Goal: Task Accomplishment & Management: Complete application form

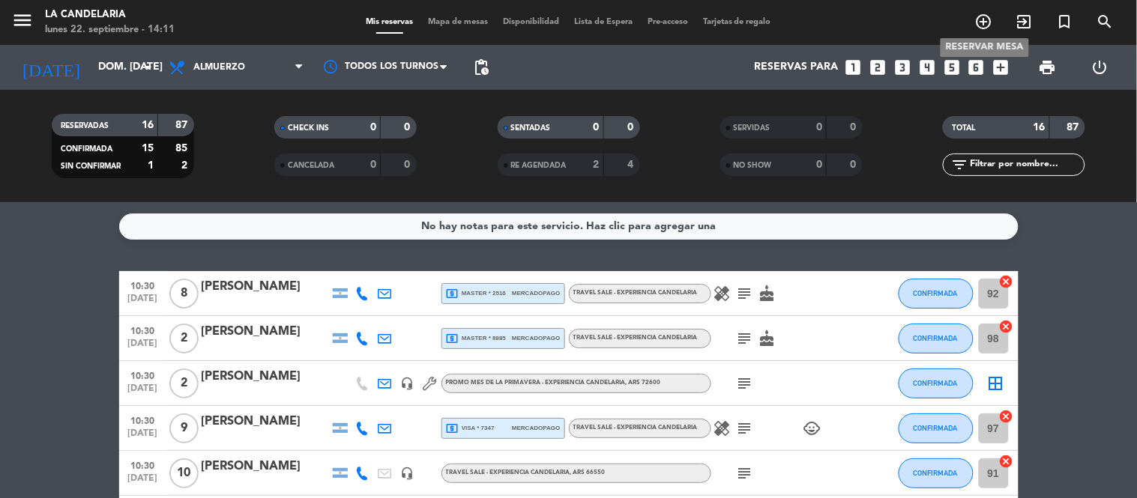
click at [986, 20] on icon "add_circle_outline" at bounding box center [984, 22] width 18 height 18
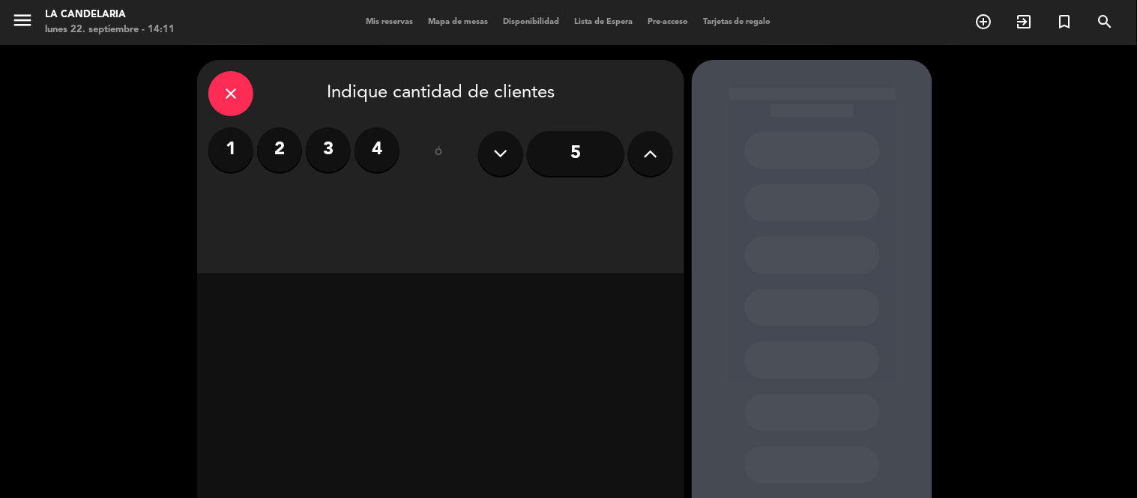
click at [631, 152] on button at bounding box center [650, 153] width 45 height 45
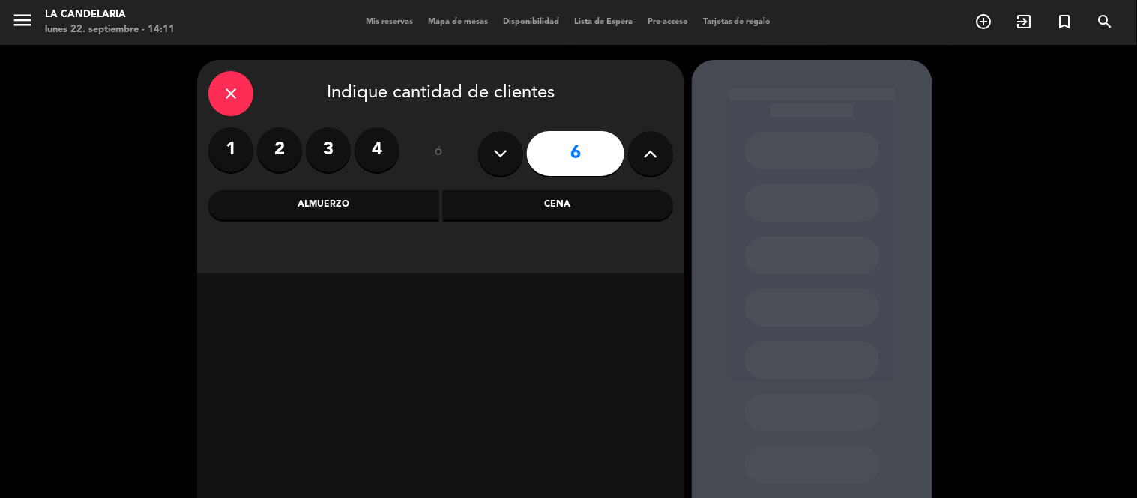
click at [631, 152] on button at bounding box center [650, 153] width 45 height 45
type input "7"
click at [328, 207] on div "Almuerzo" at bounding box center [323, 205] width 231 height 30
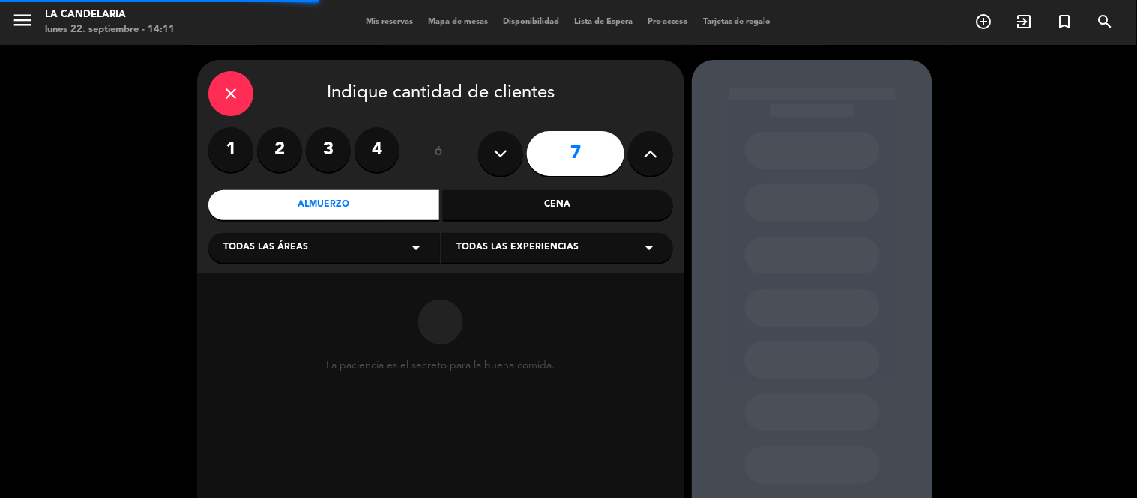
click at [316, 244] on div "Todas las áreas arrow_drop_down" at bounding box center [324, 248] width 232 height 30
click at [280, 286] on div "LUGARES" at bounding box center [324, 285] width 202 height 15
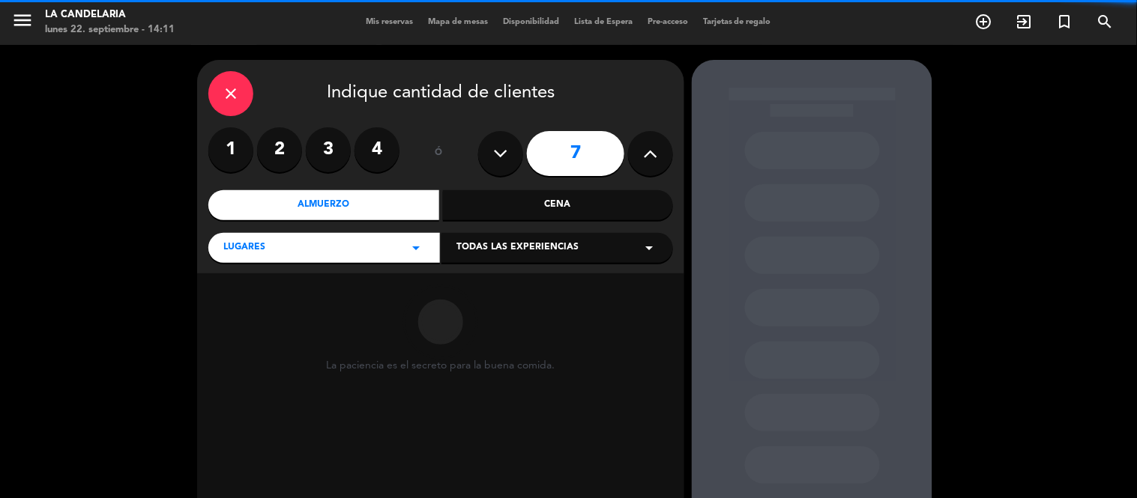
click at [513, 255] on span "Todas las experiencias" at bounding box center [517, 248] width 122 height 15
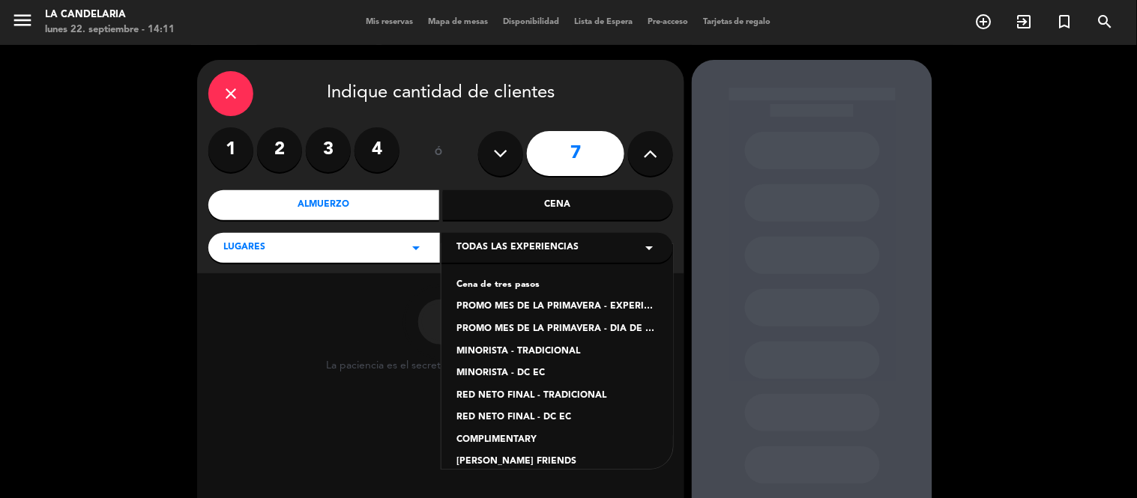
click at [550, 304] on div "PROMO MES DE LA PRIMAVERA - EXPERIENCIA CANDELARIA" at bounding box center [557, 307] width 202 height 15
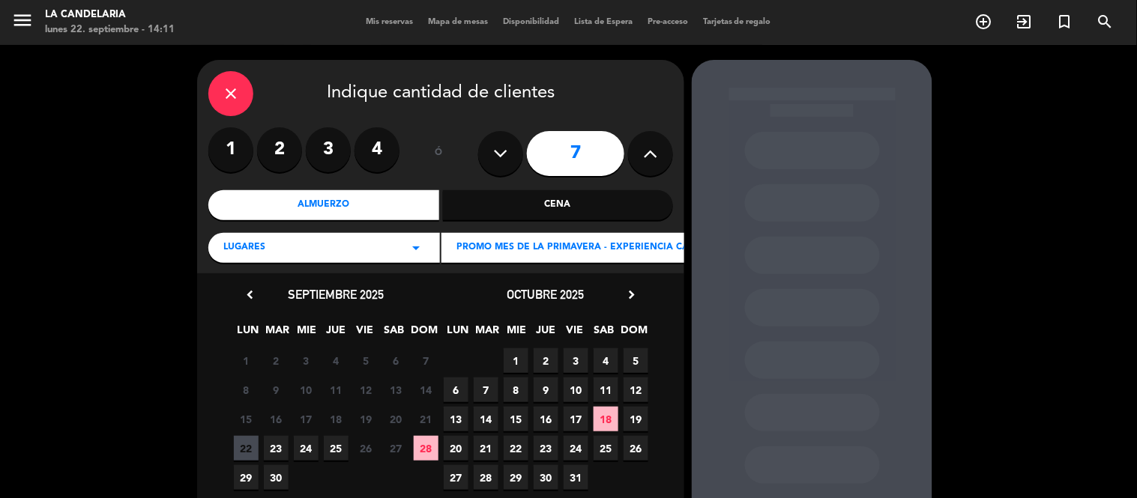
click at [626, 291] on icon "chevron_right" at bounding box center [632, 295] width 16 height 16
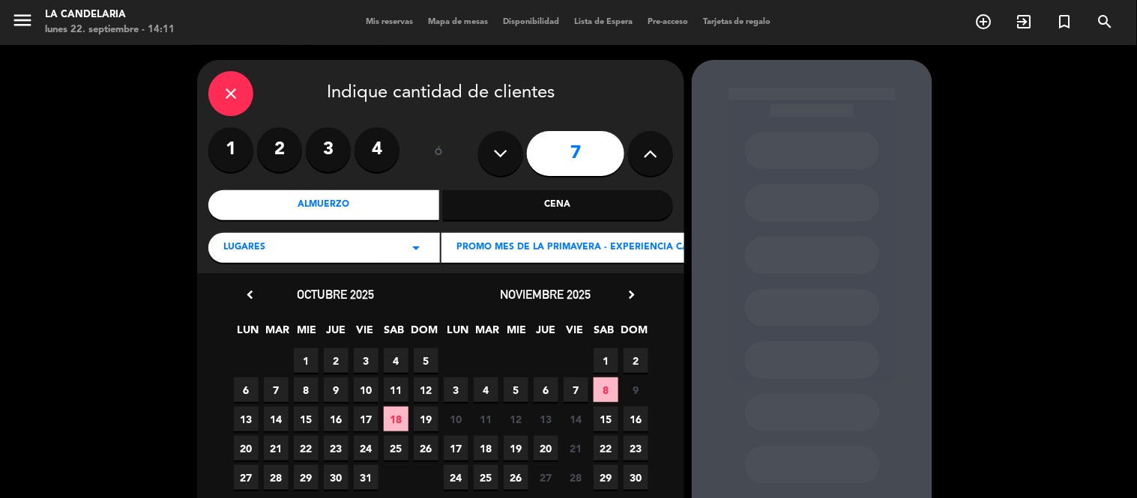
click at [603, 410] on span "15" at bounding box center [606, 419] width 25 height 25
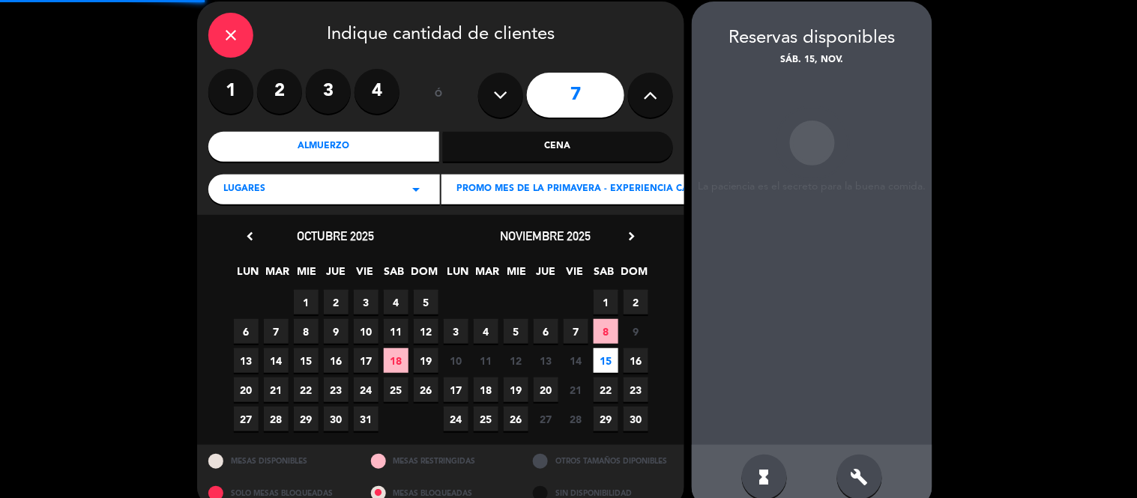
scroll to position [60, 0]
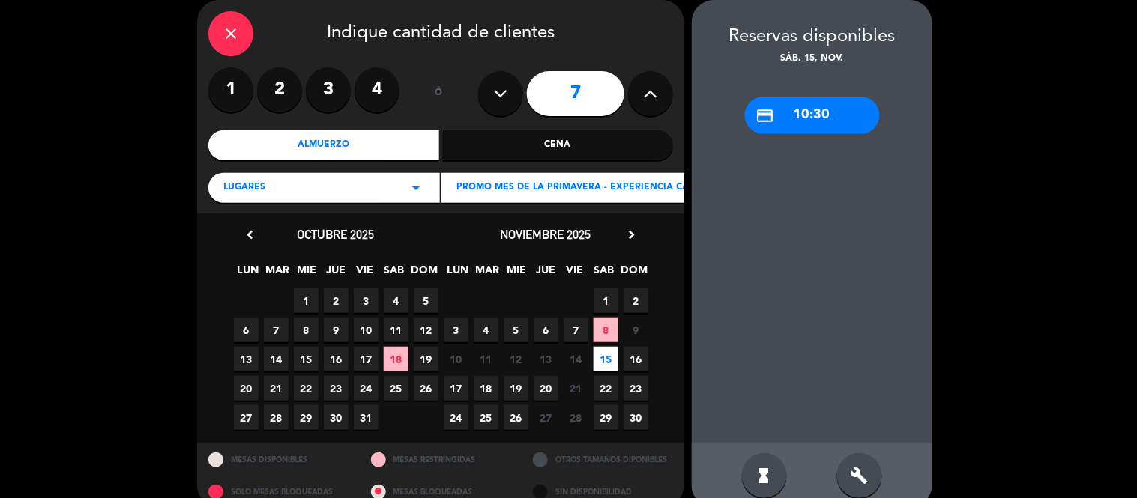
click at [798, 109] on div "credit_card 10:30" at bounding box center [812, 115] width 135 height 37
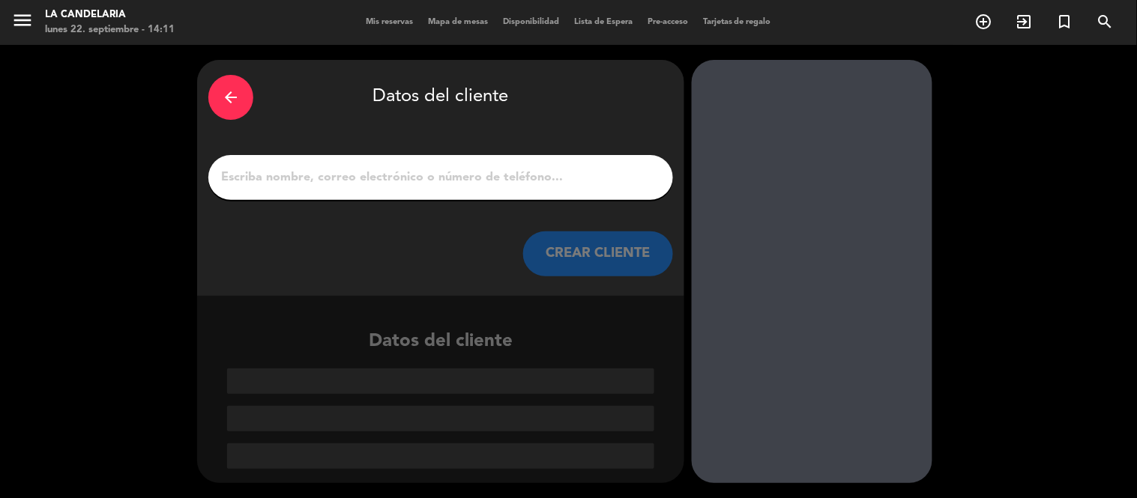
click at [517, 182] on input "1" at bounding box center [441, 177] width 442 height 21
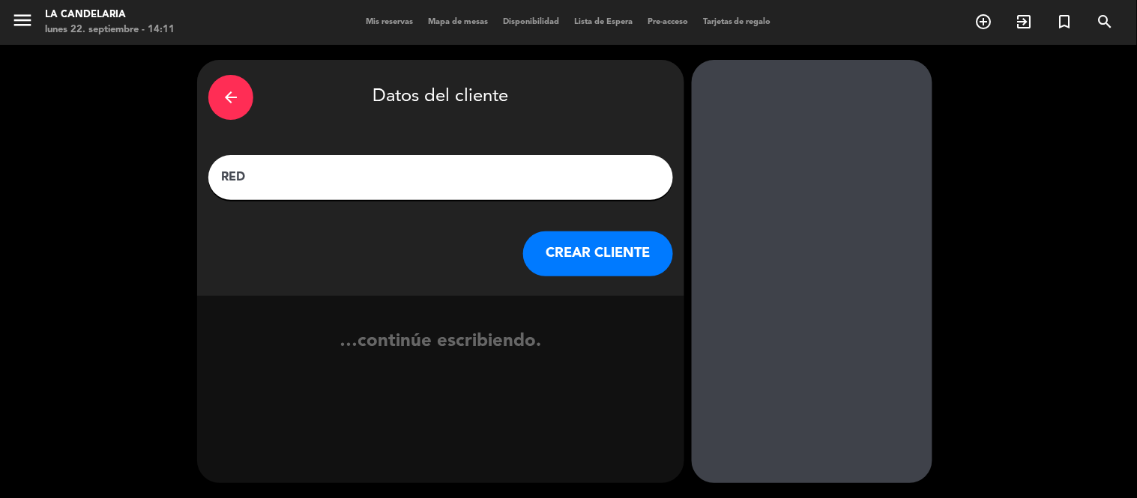
type input "RED"
click at [597, 253] on button "CREAR CLIENTE" at bounding box center [598, 254] width 150 height 45
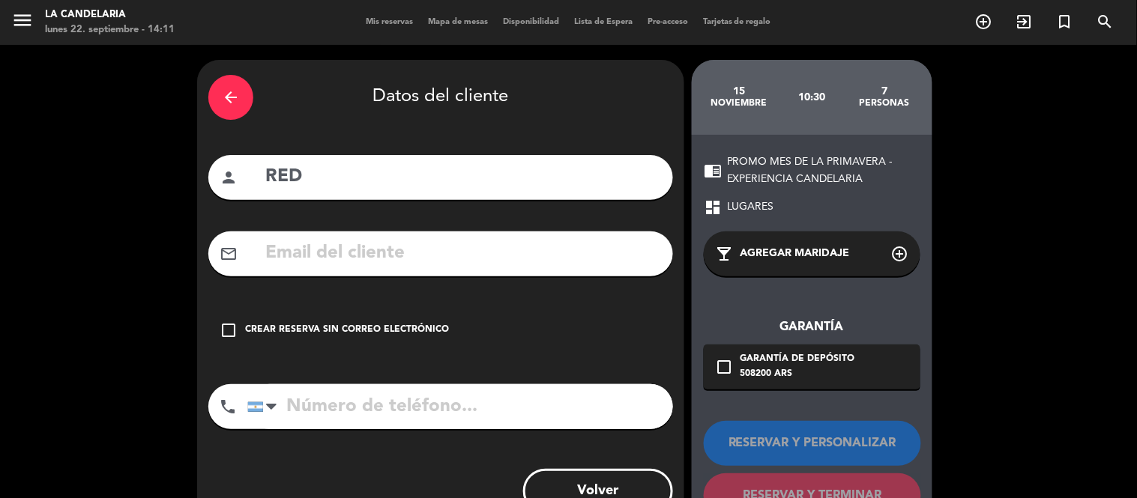
click at [424, 328] on div "Crear reserva sin correo electrónico" at bounding box center [347, 330] width 204 height 15
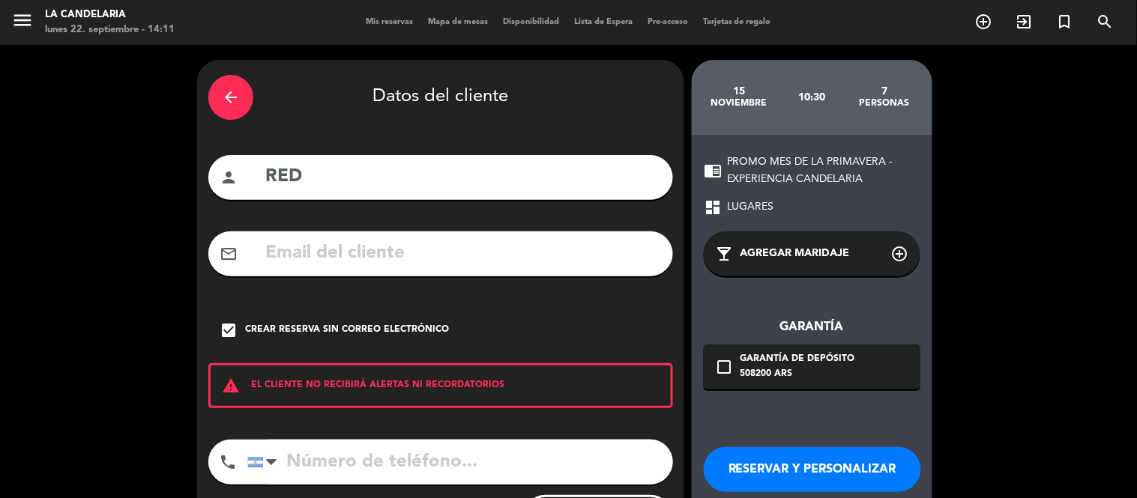
click at [856, 448] on button "RESERVAR Y PERSONALIZAR" at bounding box center [812, 469] width 217 height 45
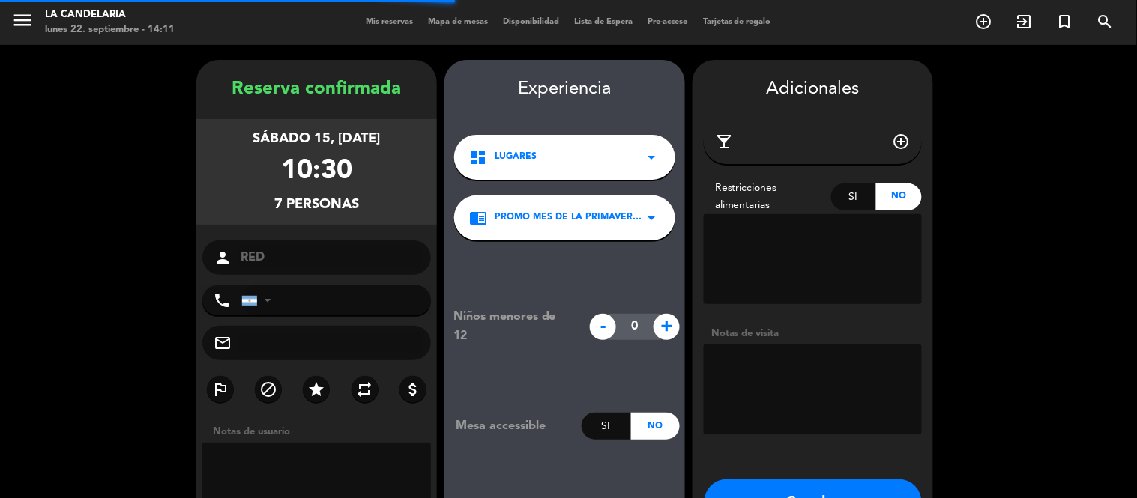
scroll to position [60, 0]
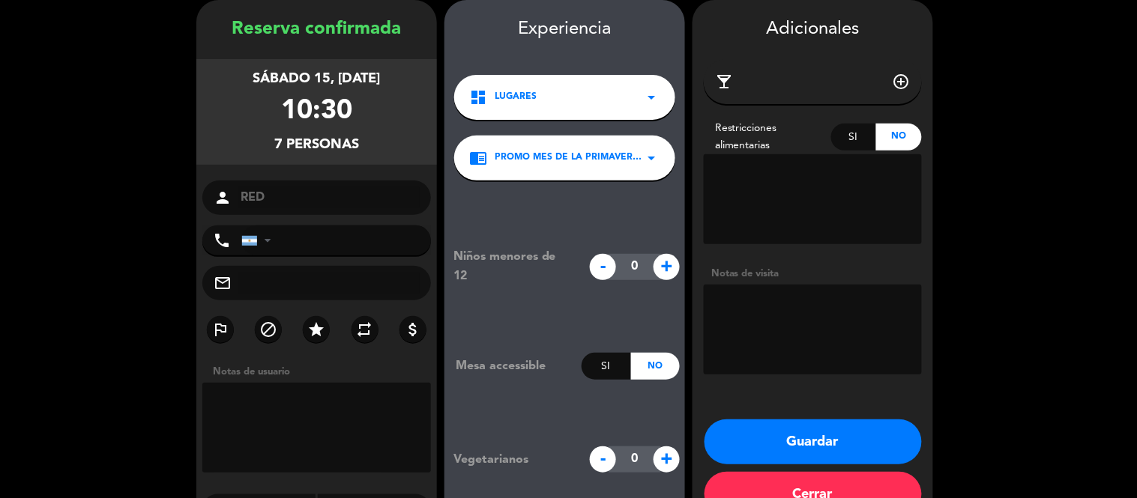
click at [819, 333] on textarea at bounding box center [813, 330] width 218 height 90
type textarea "6"
paste textarea "Valor AR$ 58.000 + IVA por persona."
type textarea "7 ADULTOS Valor AR$ 58.000 + IVA por persona. PENDIENTE DE PAGO"
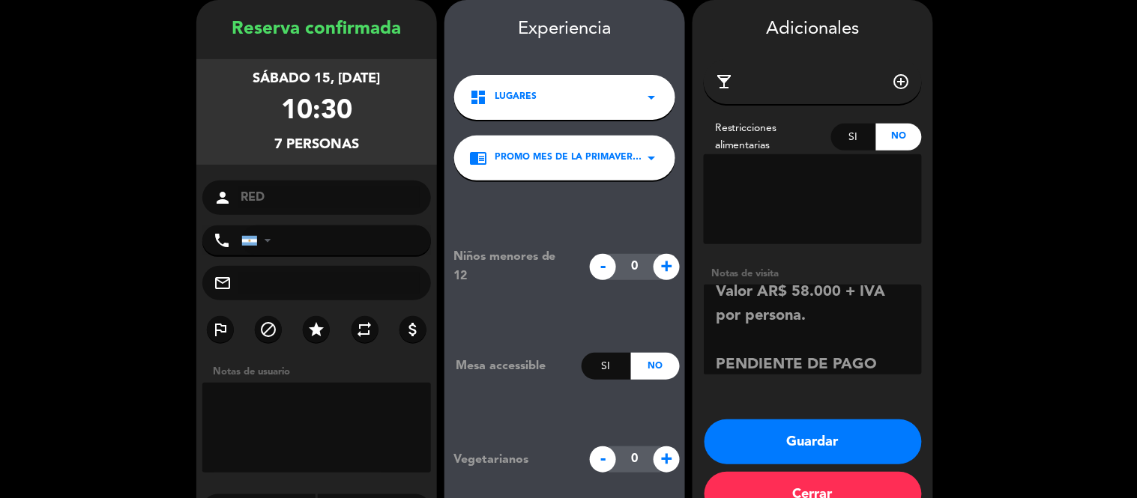
click at [799, 440] on button "Guardar" at bounding box center [812, 442] width 217 height 45
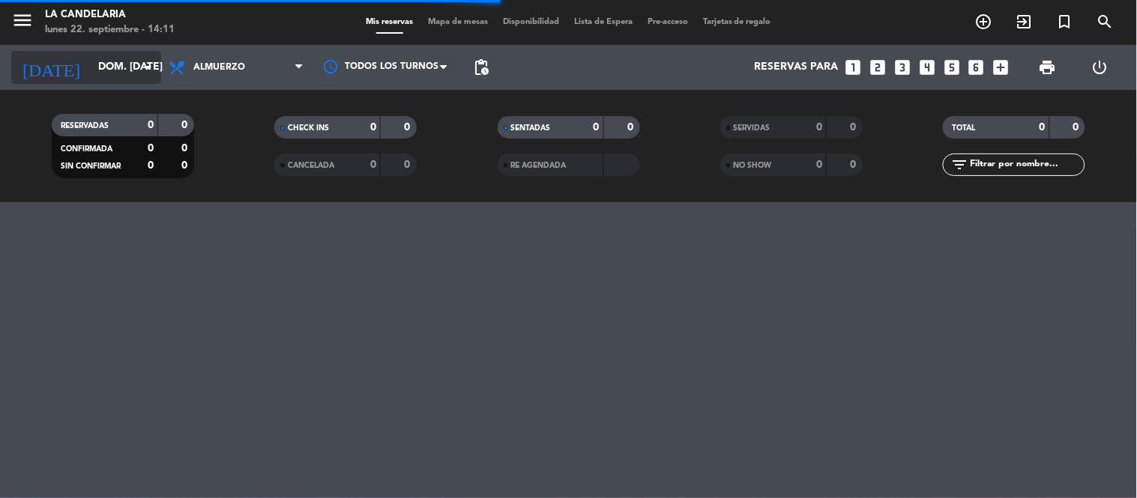
click at [120, 70] on input "dom. [DATE]" at bounding box center [162, 67] width 142 height 27
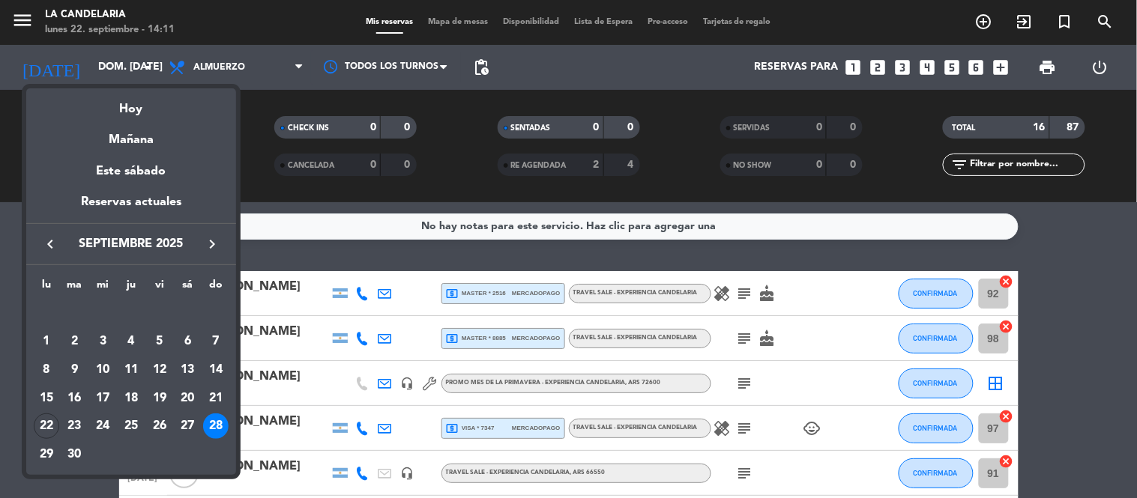
click at [211, 247] on icon "keyboard_arrow_right" at bounding box center [212, 244] width 18 height 18
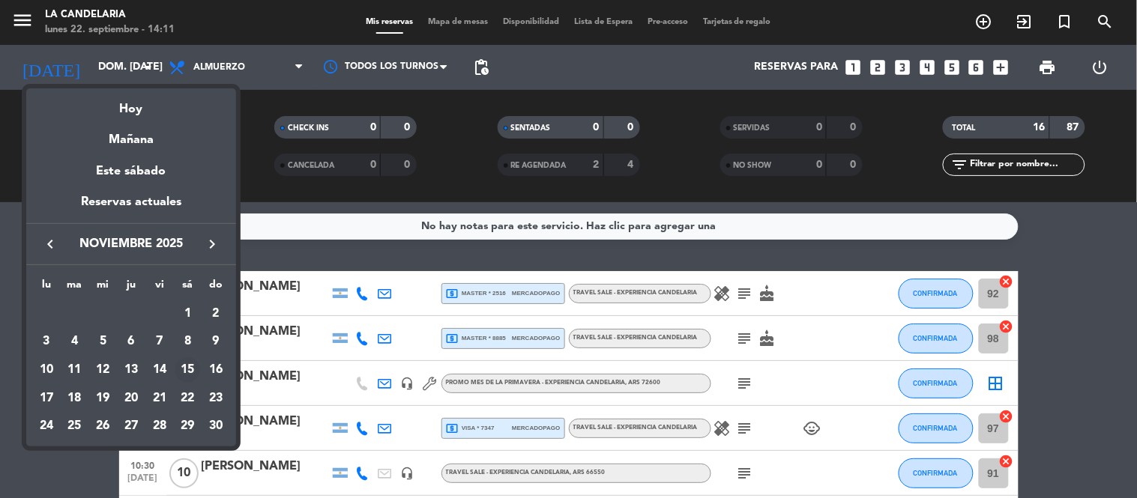
click at [189, 367] on div "15" at bounding box center [187, 369] width 25 height 25
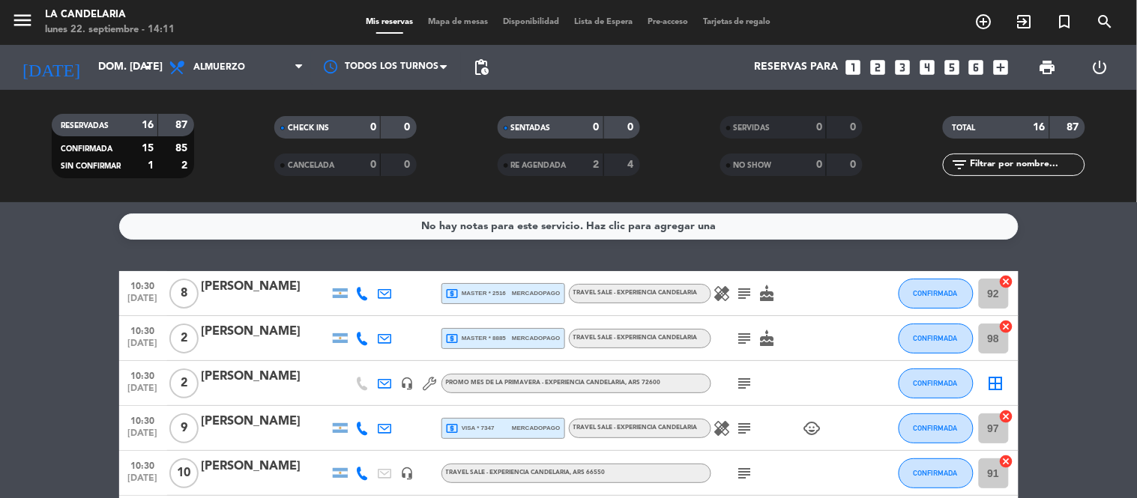
type input "sáb. [DATE]"
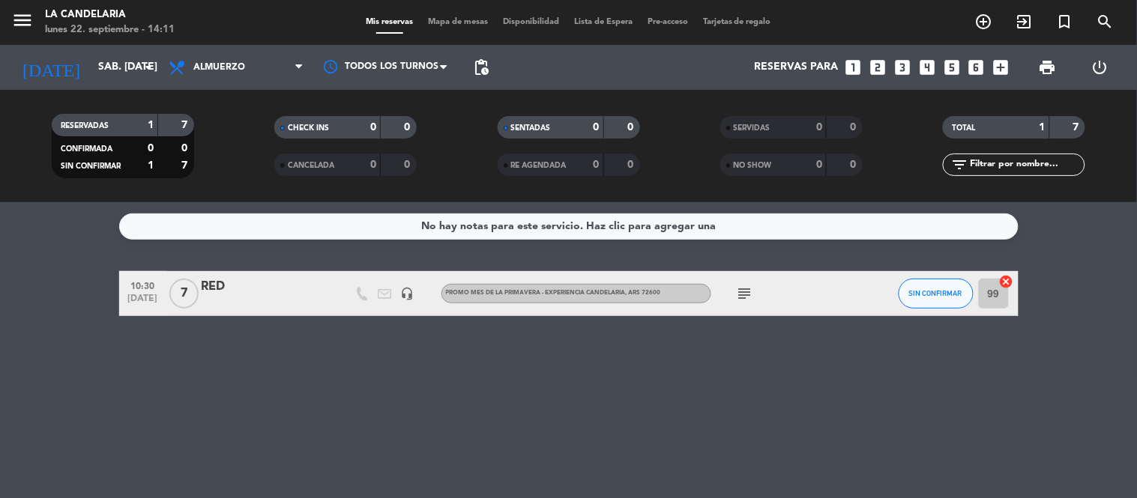
click at [238, 291] on div "RED" at bounding box center [265, 286] width 127 height 19
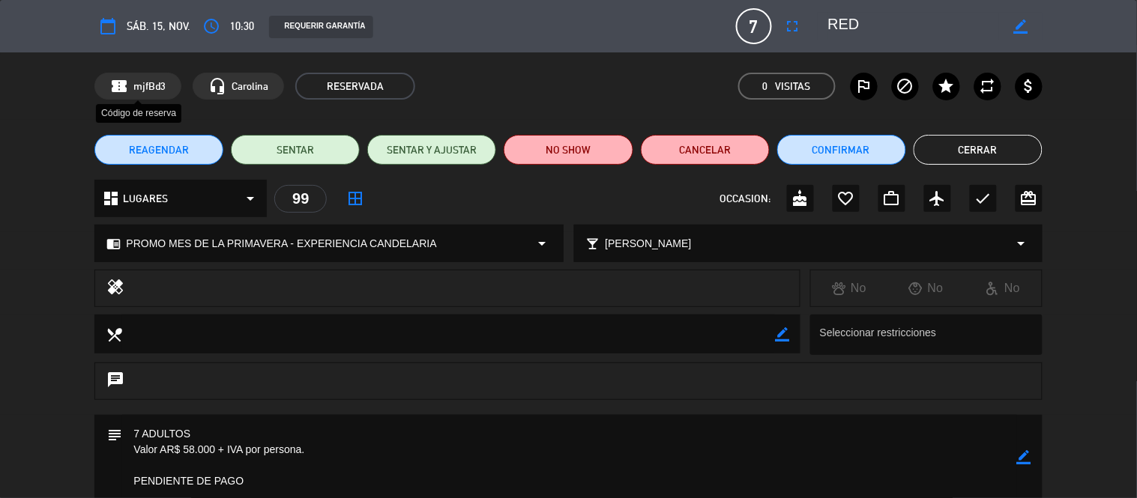
click at [133, 85] on span "mjfBd3" at bounding box center [149, 86] width 32 height 17
copy span "mjfBd3"
